Goal: Information Seeking & Learning: Learn about a topic

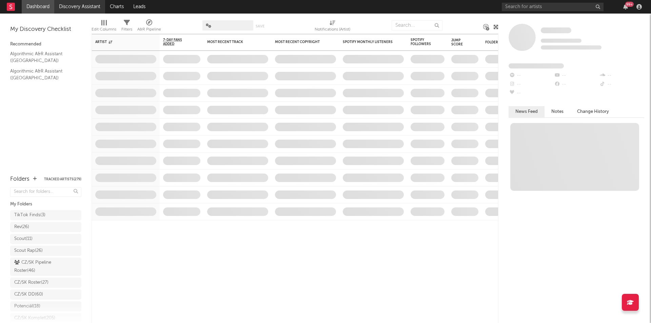
click at [93, 8] on link "Discovery Assistant" at bounding box center [79, 7] width 51 height 14
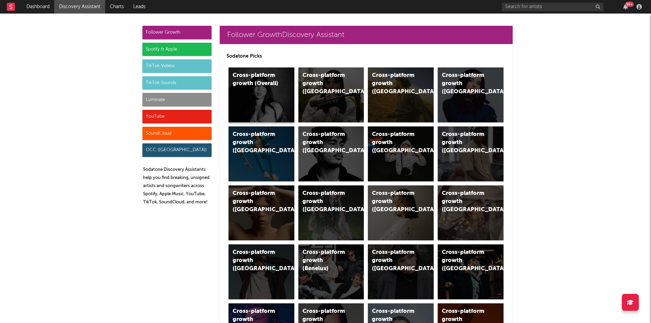
click at [260, 86] on div "Cross-platform growth (Overall)" at bounding box center [256, 80] width 46 height 16
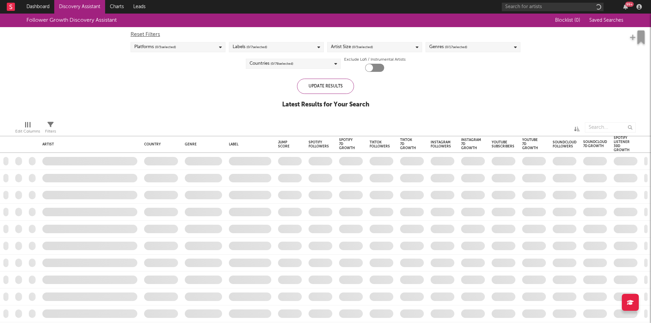
checkbox input "true"
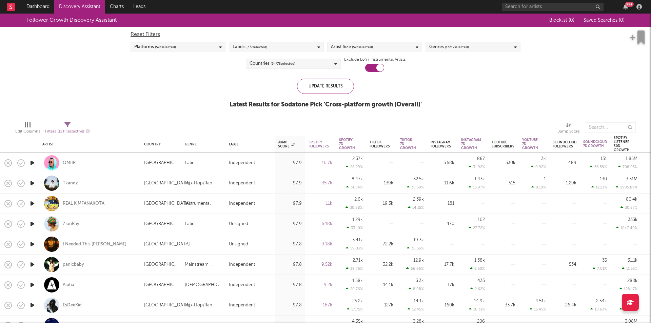
click at [221, 44] on div "Platforms ( 5 / 5 selected)" at bounding box center [178, 47] width 95 height 10
click at [223, 47] on div "Platforms ( 5 / 5 selected)" at bounding box center [178, 47] width 95 height 10
click at [279, 47] on div "Labels ( 3 / 7 selected)" at bounding box center [276, 47] width 95 height 10
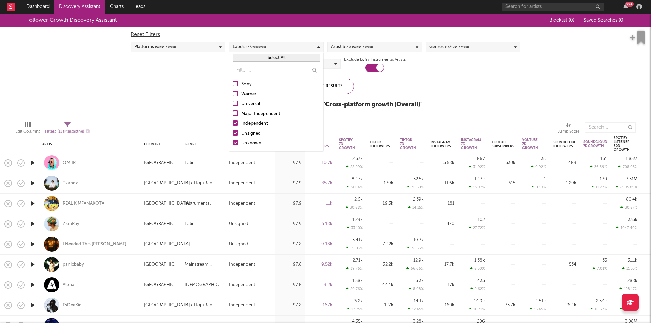
click at [279, 47] on div "Labels ( 3 / 7 selected)" at bounding box center [276, 47] width 95 height 10
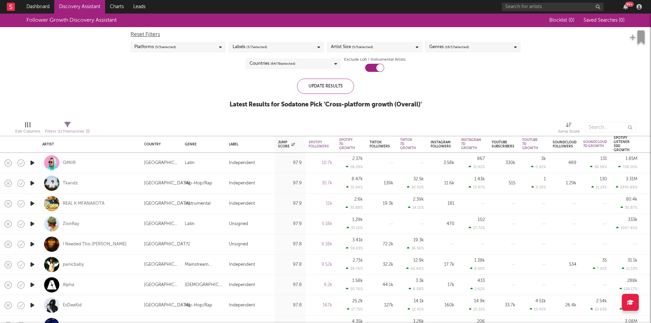
click at [279, 47] on div "Labels ( 3 / 7 selected)" at bounding box center [276, 47] width 95 height 10
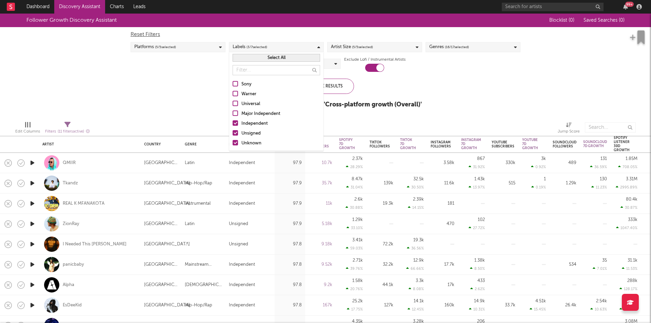
click at [347, 51] on div "Artist Size ( 5 / 5 selected)" at bounding box center [352, 47] width 42 height 8
click at [347, 50] on div "Artist Size ( 5 / 5 selected)" at bounding box center [352, 47] width 42 height 8
click at [321, 47] on div "Labels ( 3 / 7 selected)" at bounding box center [276, 47] width 95 height 10
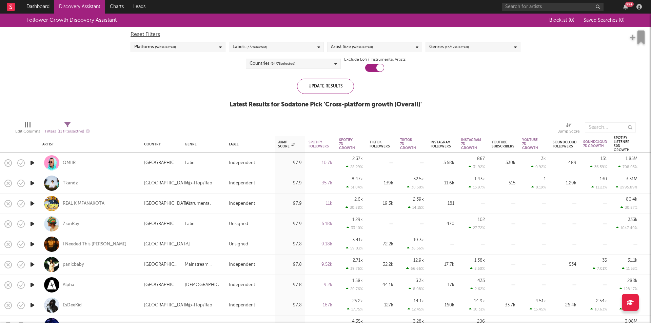
click at [453, 46] on span "( 16 / 17 selected)" at bounding box center [457, 47] width 24 height 8
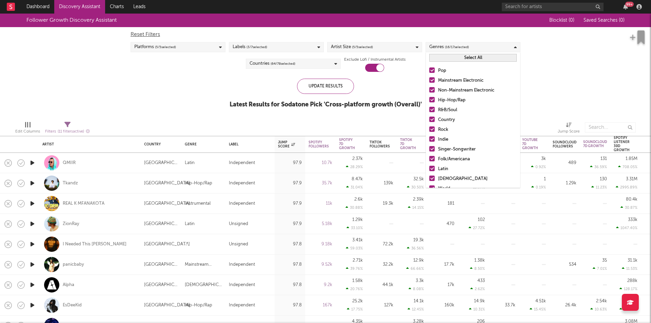
click at [451, 60] on button "Select All" at bounding box center [472, 58] width 87 height 8
click at [307, 64] on div "Countries ( 64 / 78 selected)" at bounding box center [293, 64] width 95 height 10
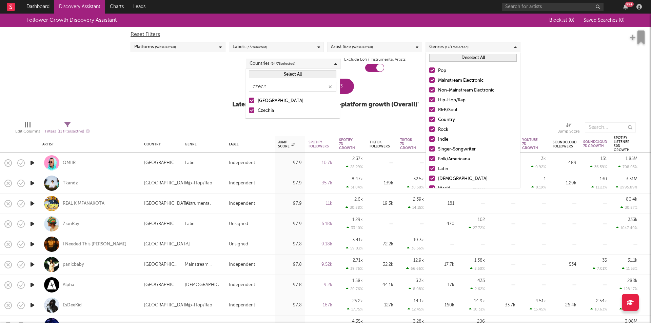
click at [285, 78] on button "Select All" at bounding box center [292, 75] width 87 height 8
click at [287, 76] on button "Deselect All" at bounding box center [292, 75] width 87 height 8
click at [252, 99] on div at bounding box center [251, 100] width 5 height 5
click at [249, 99] on input "Czech Republic" at bounding box center [249, 101] width 0 height 8
click at [250, 111] on div at bounding box center [251, 109] width 5 height 5
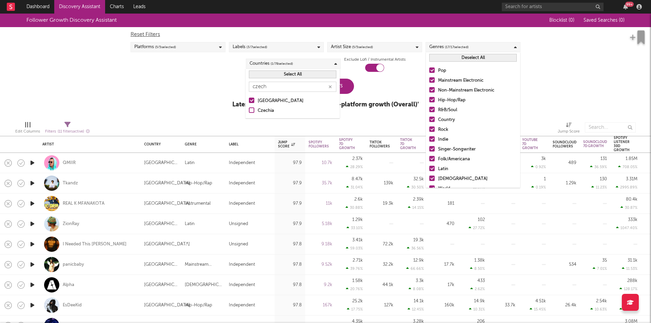
click at [249, 111] on input "Czechia" at bounding box center [249, 111] width 0 height 8
click at [265, 89] on input "czech" at bounding box center [292, 87] width 87 height 10
type input "slovakia"
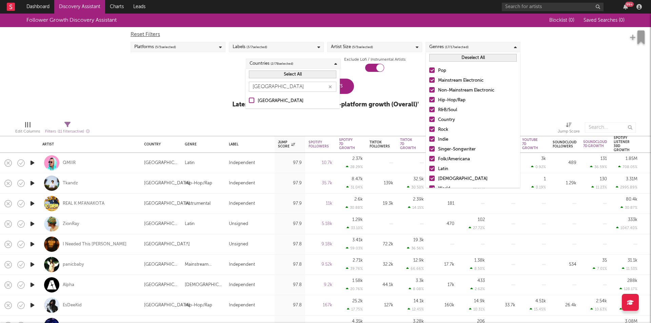
click at [256, 101] on label "Slovakia" at bounding box center [292, 101] width 87 height 8
click at [249, 101] on input "Slovakia" at bounding box center [249, 101] width 0 height 8
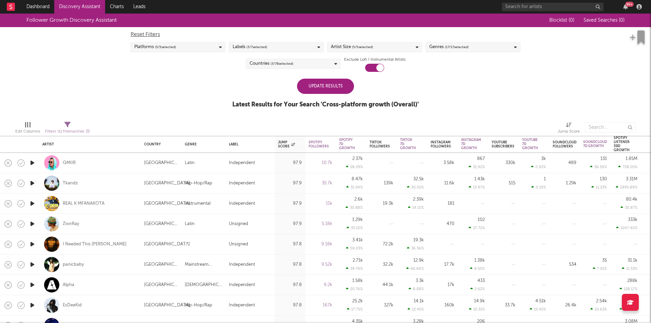
click at [372, 80] on div "Update Results Latest Results for Your Search ' Cross-platform growth (Overall)…" at bounding box center [325, 97] width 187 height 37
click at [347, 87] on div "Update Results" at bounding box center [325, 86] width 57 height 15
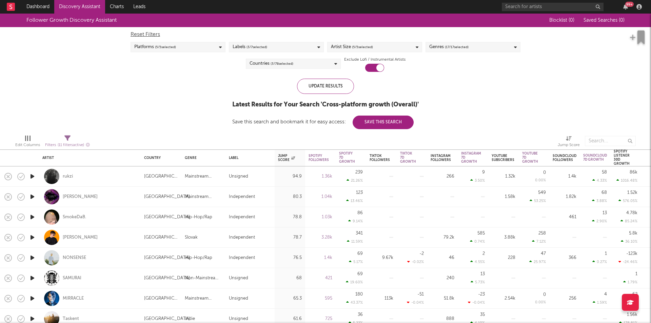
click at [33, 176] on icon "button" at bounding box center [32, 176] width 7 height 8
click at [33, 176] on icon "button" at bounding box center [32, 176] width 6 height 8
click at [33, 176] on icon "button" at bounding box center [32, 176] width 7 height 8
click at [33, 177] on icon "button" at bounding box center [32, 176] width 6 height 8
